Goal: Task Accomplishment & Management: Manage account settings

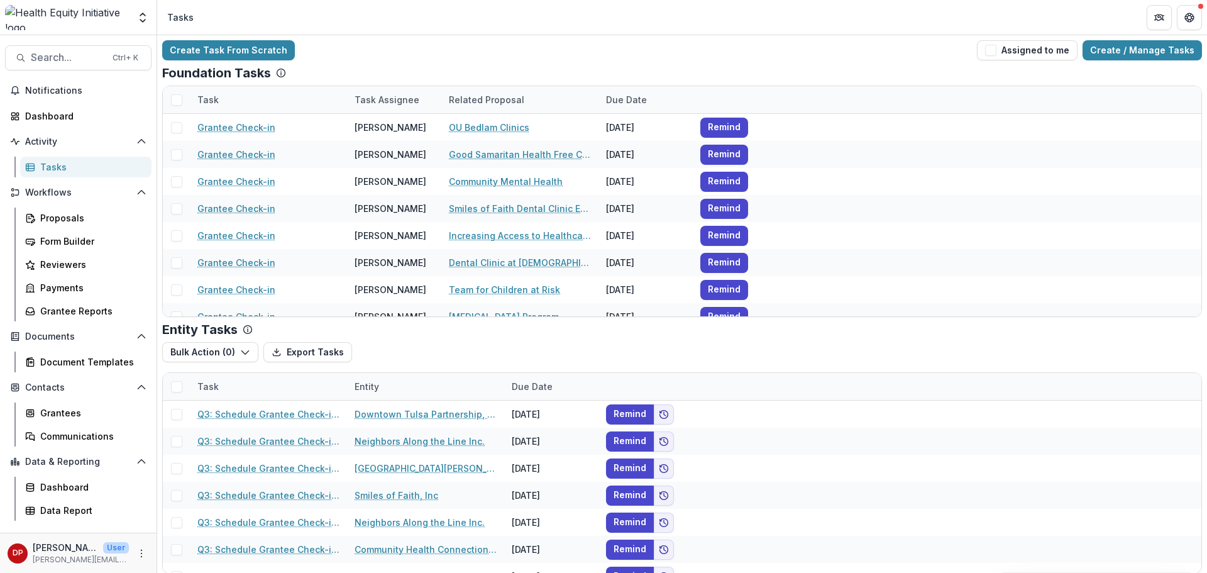
scroll to position [5, 0]
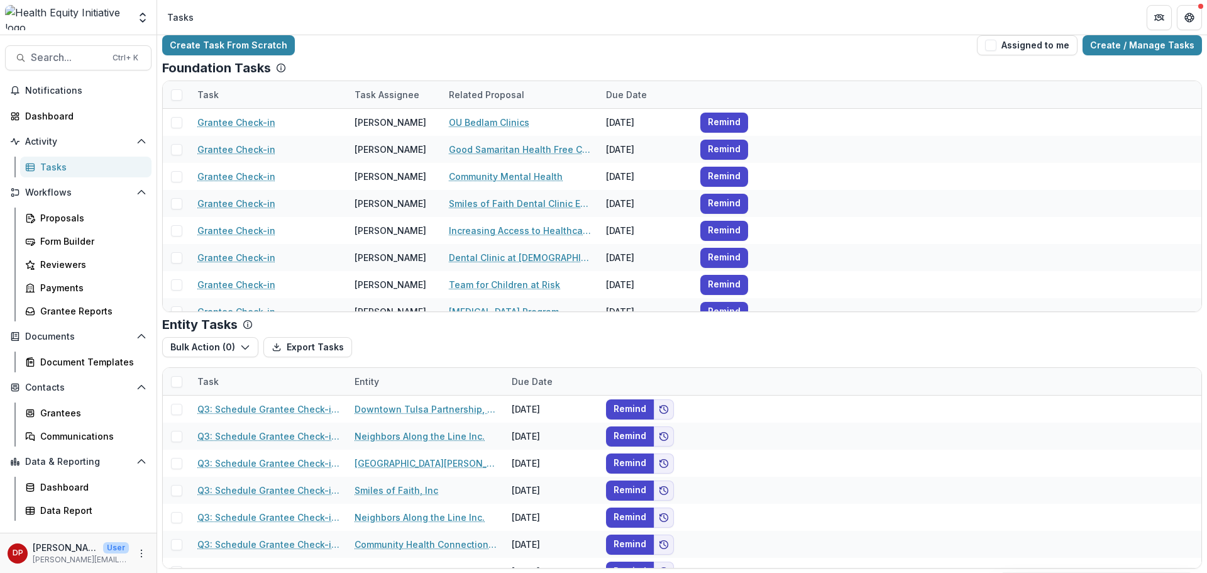
click at [83, 172] on div "Tasks" at bounding box center [90, 166] width 101 height 13
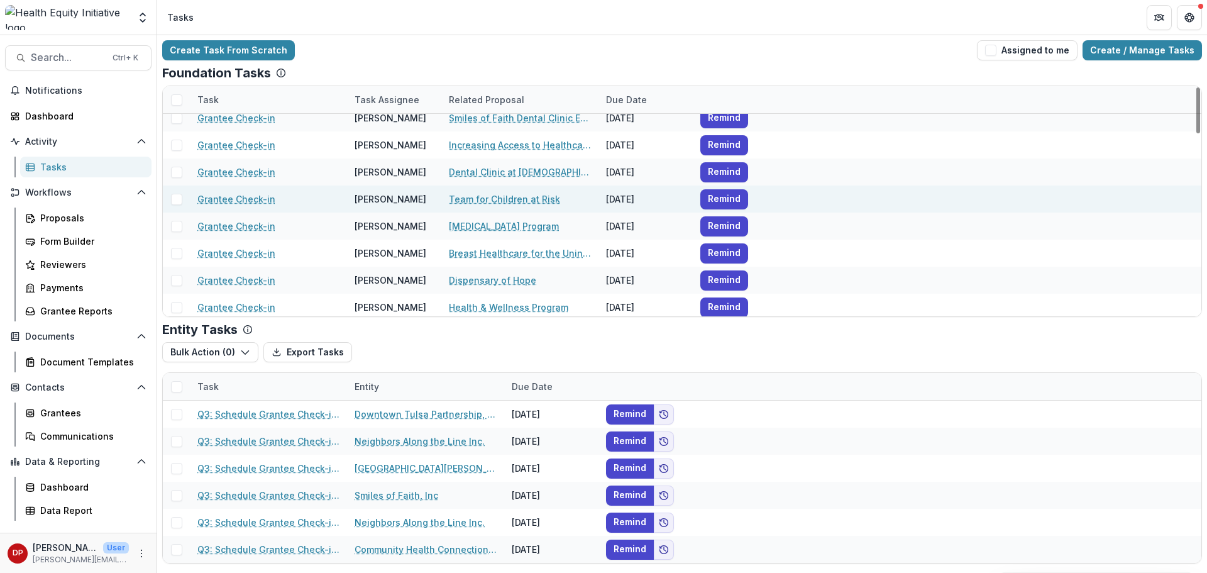
scroll to position [126, 0]
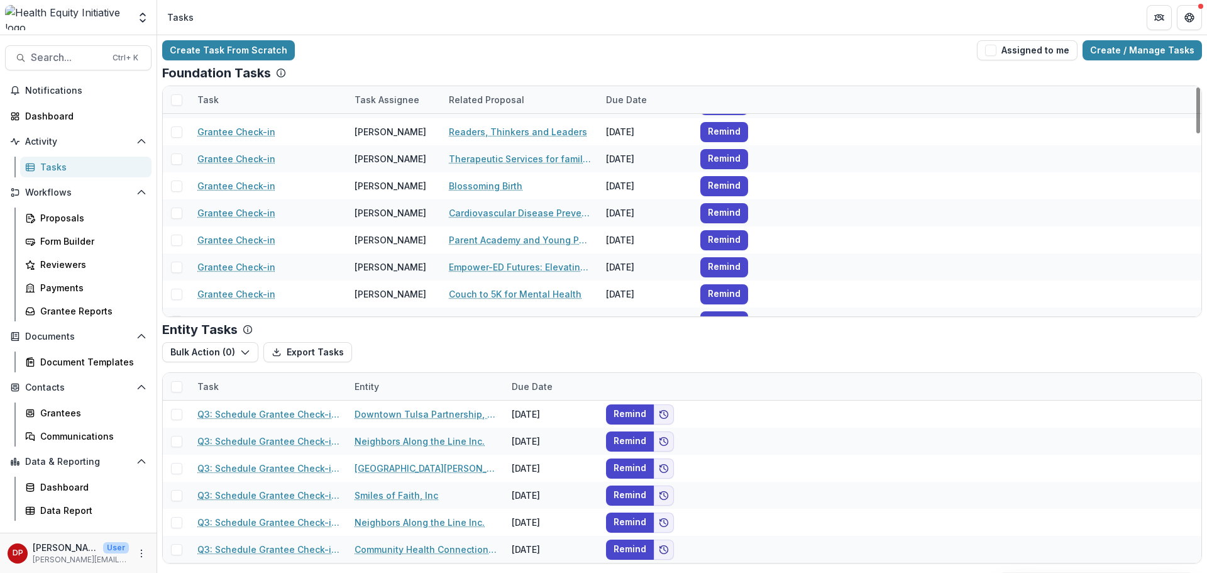
scroll to position [906, 0]
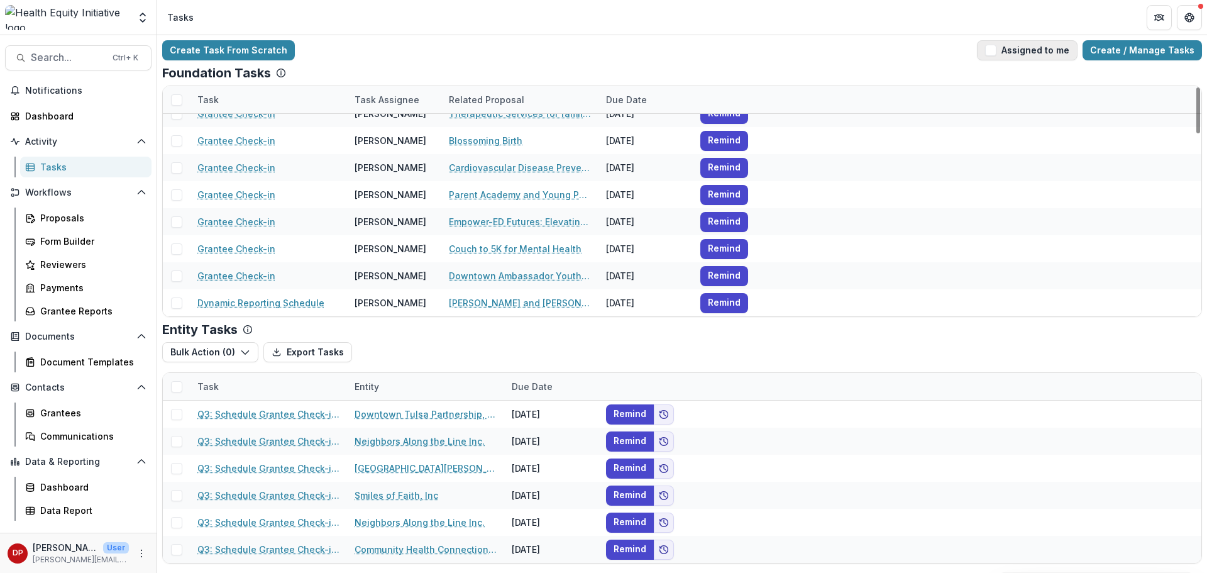
click at [1003, 57] on button "Assigned to me" at bounding box center [1027, 50] width 101 height 20
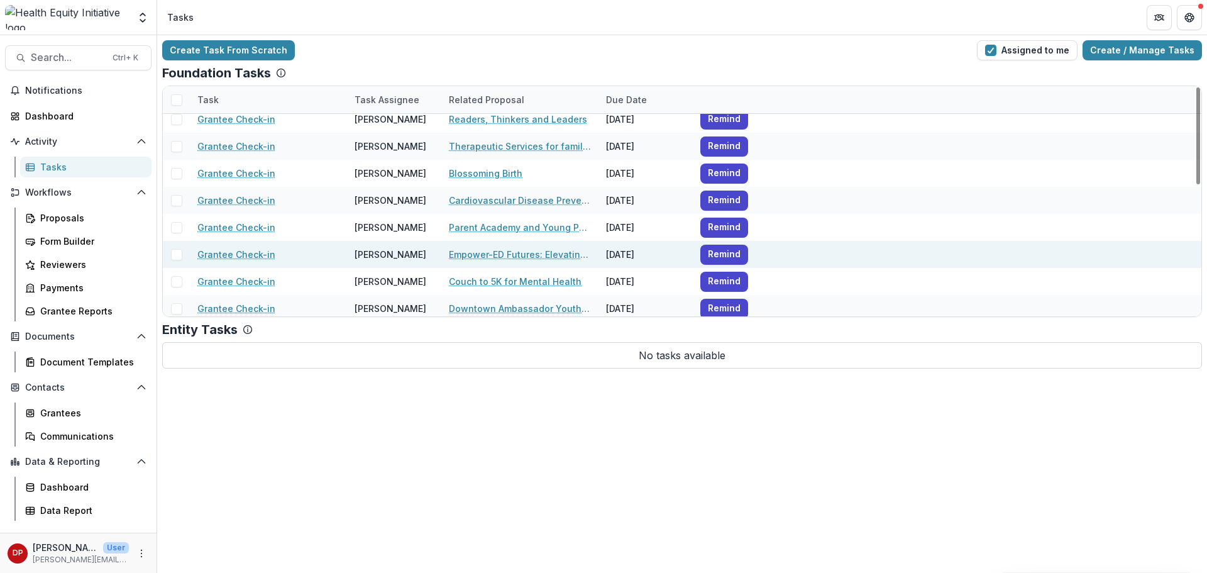
scroll to position [311, 0]
